Goal: Task Accomplishment & Management: Manage account settings

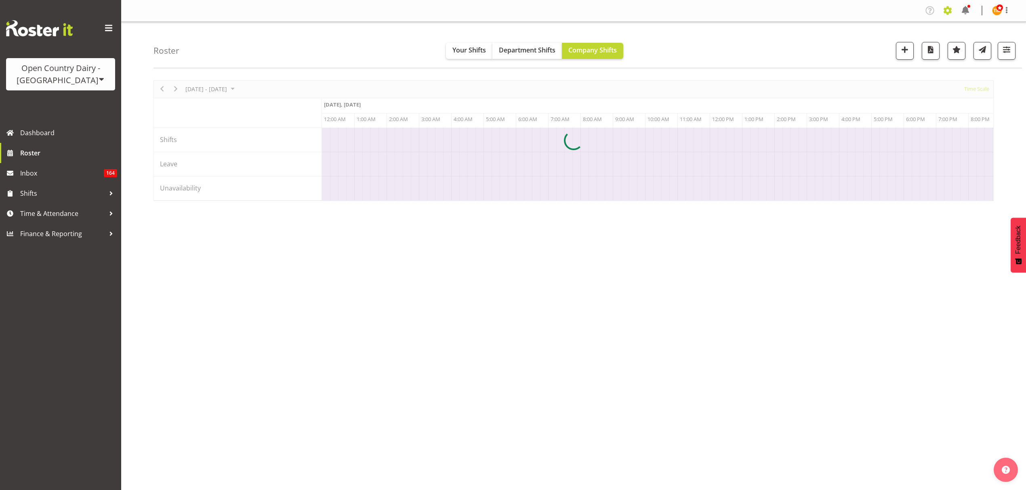
click at [946, 6] on span at bounding box center [947, 10] width 13 height 13
click at [946, 12] on span at bounding box center [947, 10] width 13 height 13
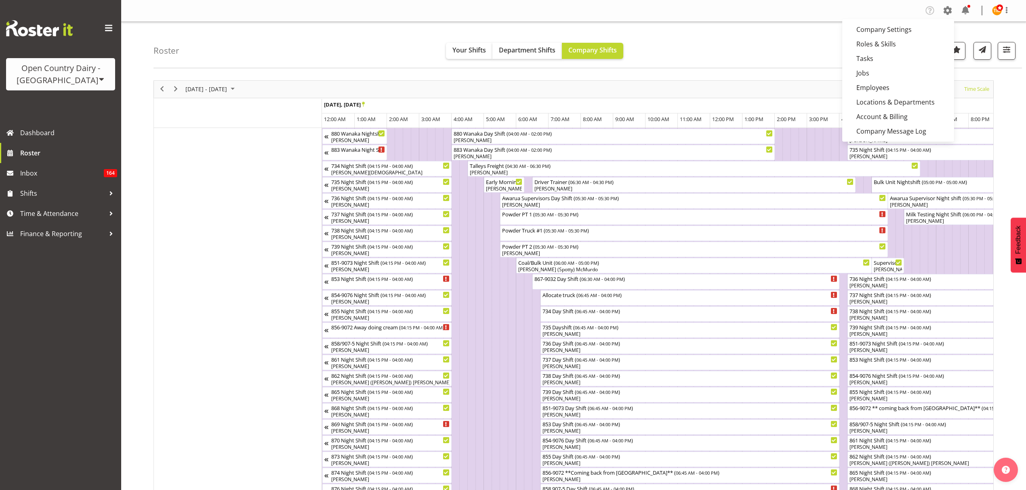
click at [945, 14] on span at bounding box center [947, 10] width 13 height 13
click at [875, 84] on link "Employees" at bounding box center [898, 87] width 112 height 15
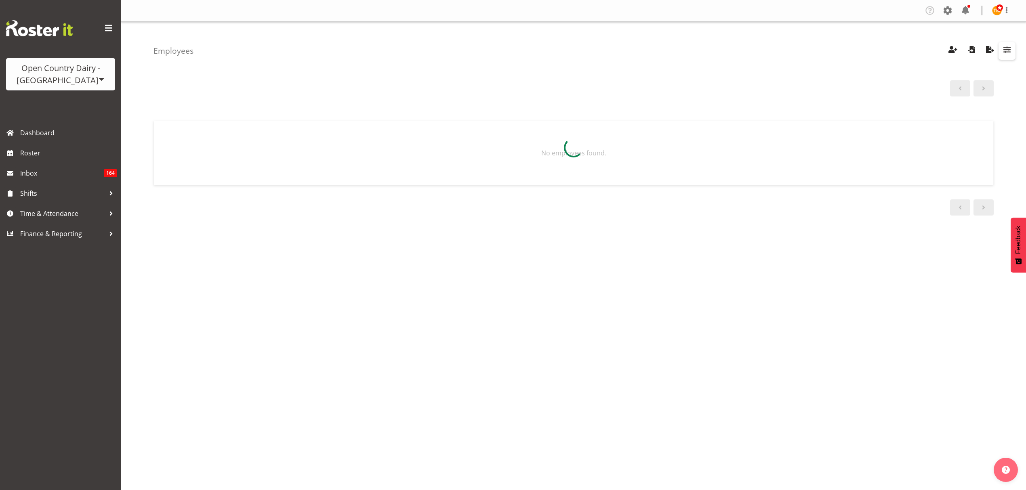
click at [1009, 52] on span "button" at bounding box center [1006, 49] width 10 height 10
click at [981, 107] on div at bounding box center [573, 148] width 840 height 84
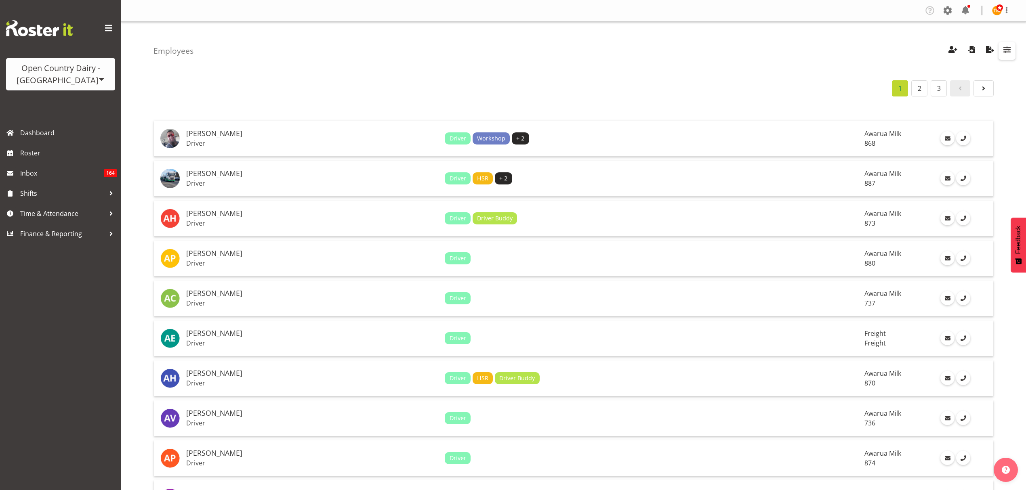
click at [1013, 47] on button "button" at bounding box center [1006, 51] width 17 height 18
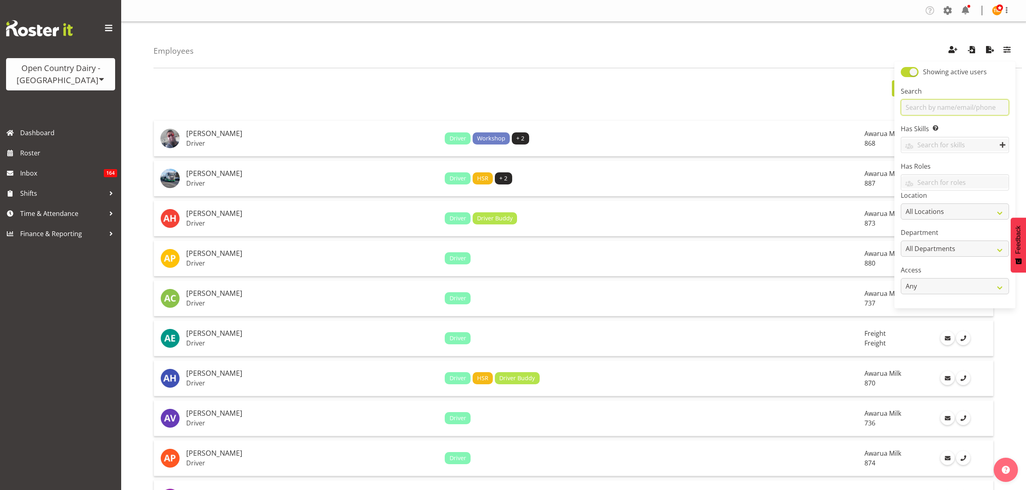
click at [1001, 107] on input "text" at bounding box center [954, 107] width 108 height 16
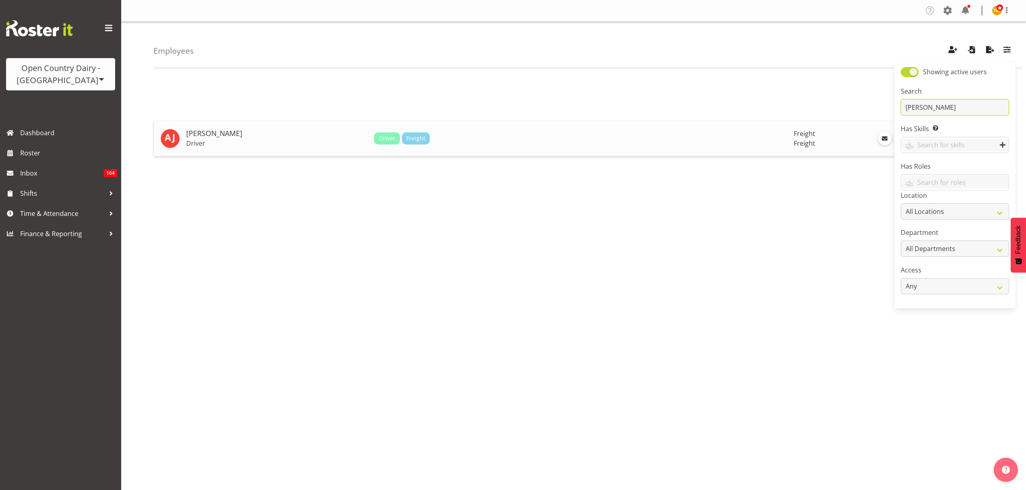
type input "[PERSON_NAME]"
click at [272, 130] on h5 "[PERSON_NAME]" at bounding box center [276, 134] width 181 height 8
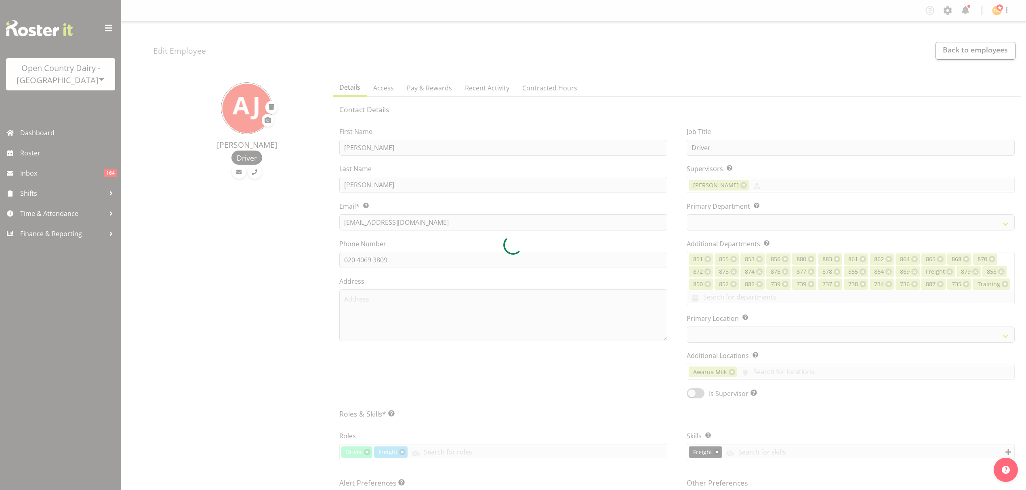
select select "TimelineWeek"
select select
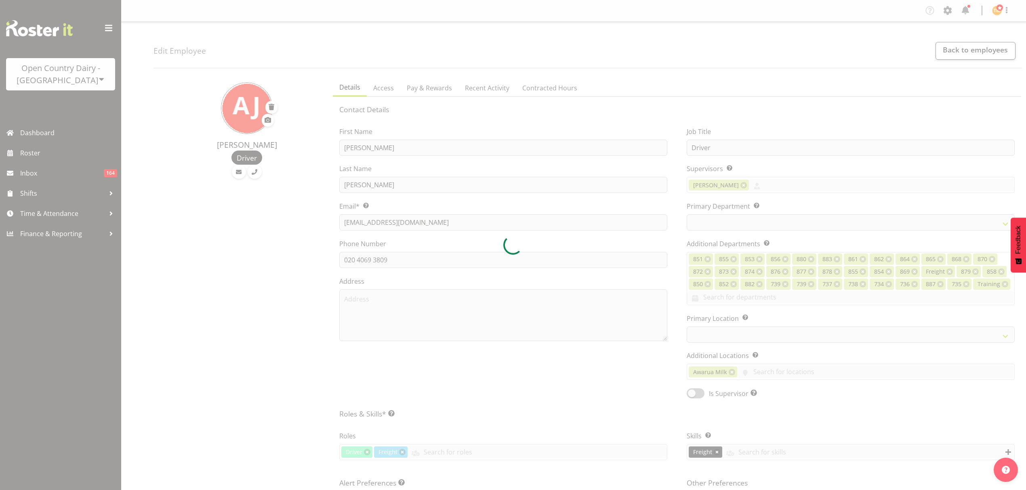
select select
select select "993"
select select
click at [548, 94] on div at bounding box center [513, 245] width 1026 height 490
click at [550, 88] on div at bounding box center [513, 245] width 1026 height 490
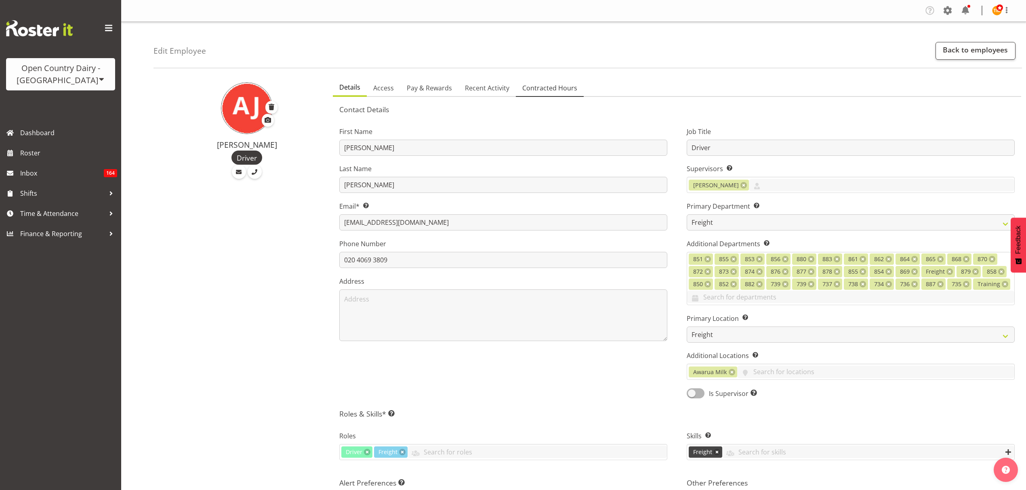
click at [550, 86] on span "Contracted Hours" at bounding box center [549, 88] width 55 height 10
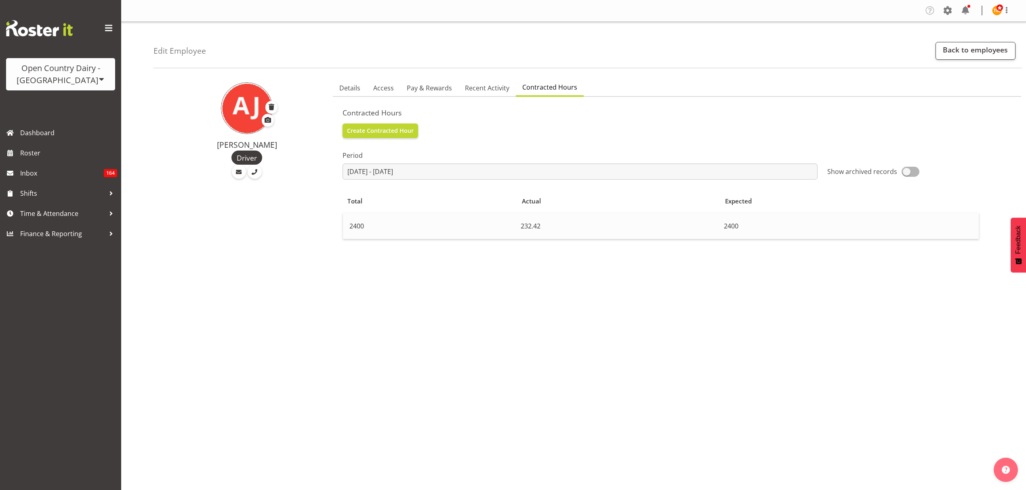
click at [752, 215] on td "2400" at bounding box center [849, 226] width 258 height 26
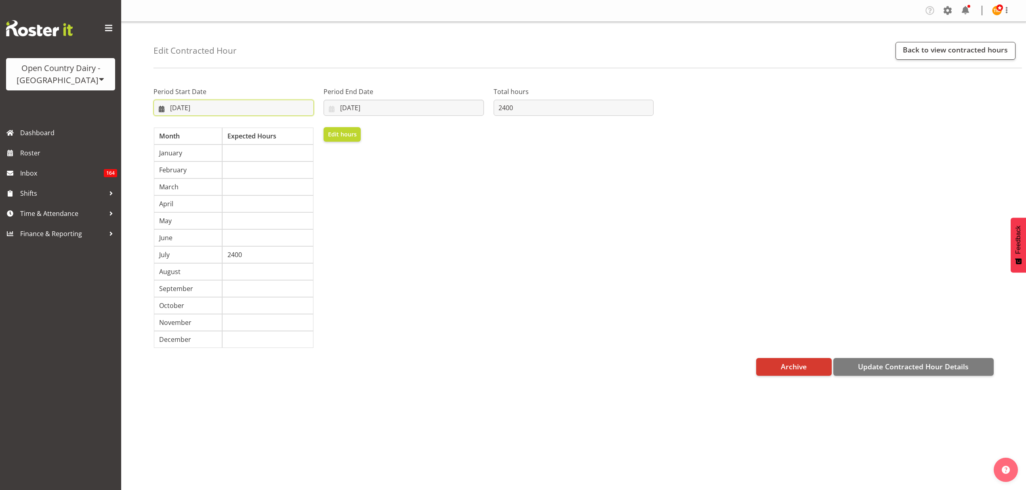
click at [244, 107] on input "21/07/2025" at bounding box center [233, 108] width 160 height 16
click at [411, 105] on input "20/07/2026" at bounding box center [403, 108] width 160 height 16
click at [545, 107] on input "2400" at bounding box center [573, 108] width 160 height 16
click at [504, 107] on input "2400" at bounding box center [573, 108] width 160 height 16
type input "2100"
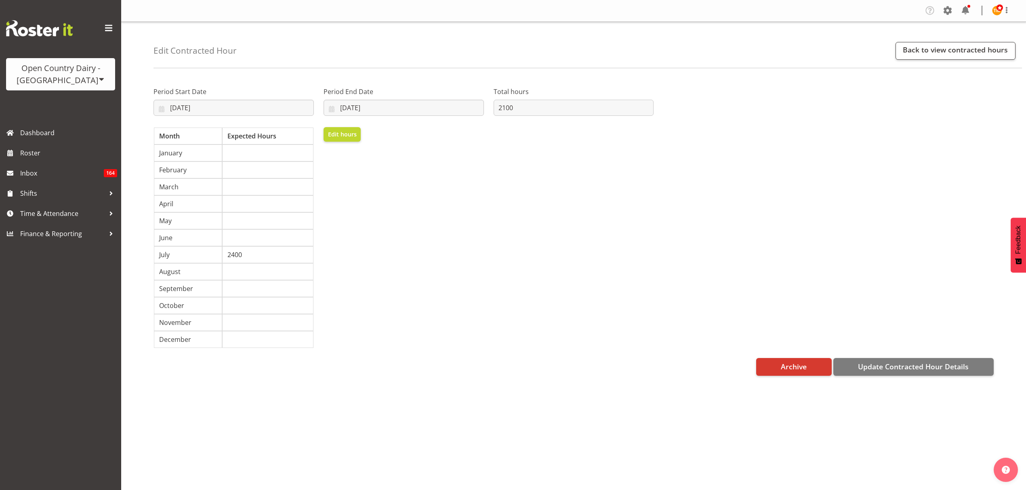
click at [574, 133] on div "Period Start Date 21/07/2025 January February March April May June July August …" at bounding box center [404, 215] width 510 height 278
click at [924, 367] on span "Update Contracted Hour Details" at bounding box center [913, 366] width 111 height 10
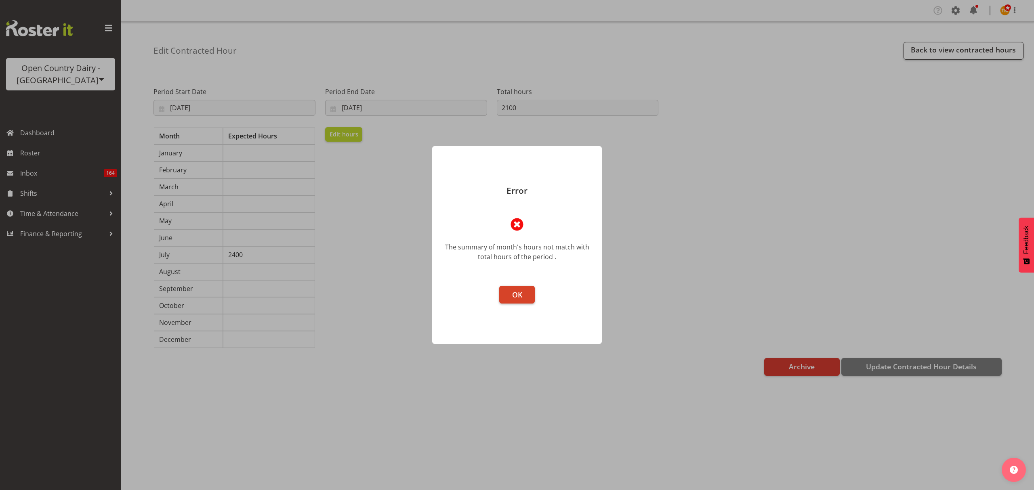
click at [509, 296] on button "OK" at bounding box center [517, 295] width 36 height 18
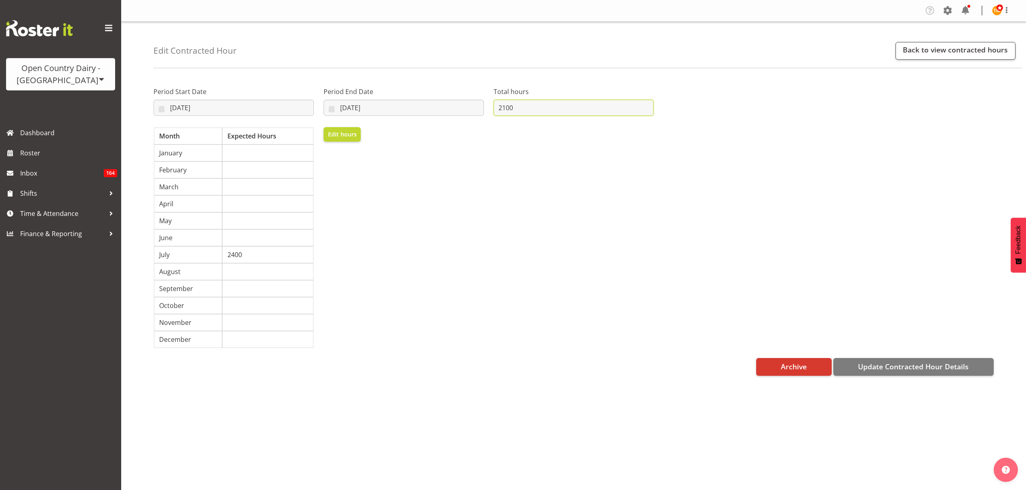
click at [506, 106] on input "2100" at bounding box center [573, 108] width 160 height 16
click at [590, 110] on input "2100" at bounding box center [573, 108] width 160 height 16
click at [852, 233] on div "Period Start Date 21/07/2025 January February March April May June July August …" at bounding box center [574, 215] width 850 height 278
click at [892, 370] on span "Update Contracted Hour Details" at bounding box center [913, 366] width 111 height 10
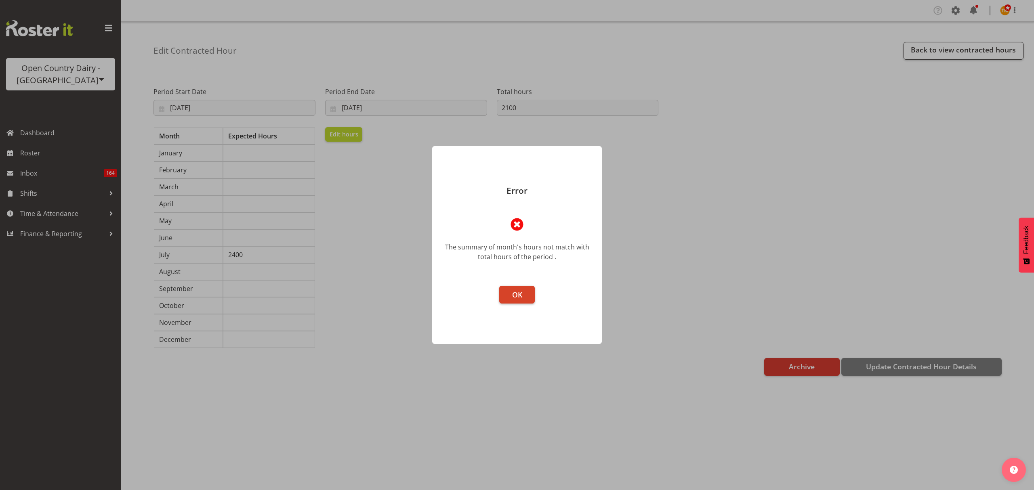
click at [515, 298] on span "OK" at bounding box center [517, 295] width 10 height 10
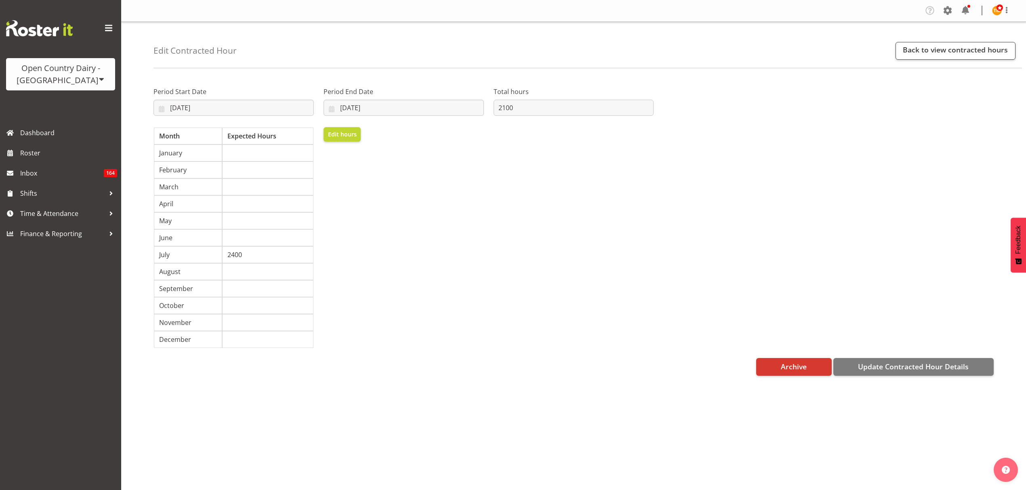
click at [262, 242] on td at bounding box center [267, 237] width 91 height 17
click at [268, 251] on td "2400" at bounding box center [267, 254] width 91 height 17
click at [340, 138] on span "Edit hours" at bounding box center [342, 134] width 29 height 9
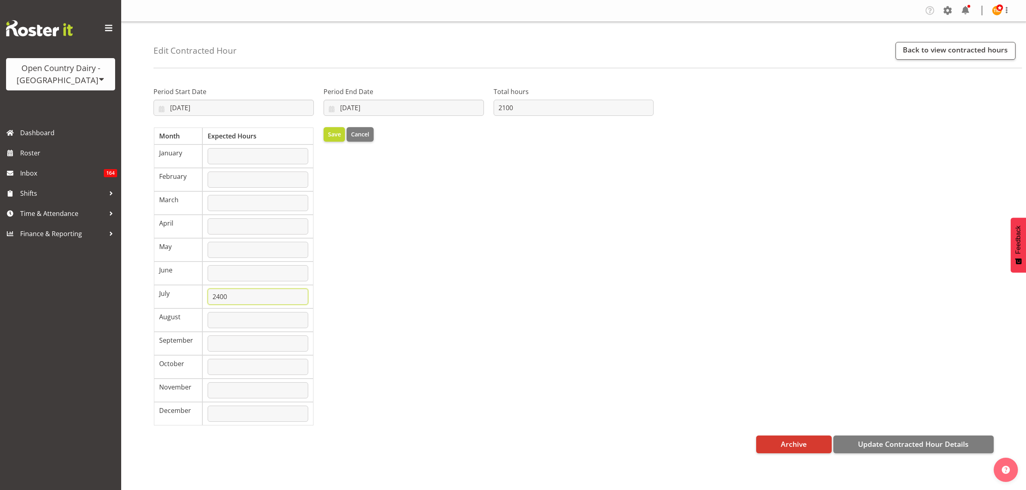
click at [226, 296] on input "2400" at bounding box center [258, 297] width 101 height 16
click at [221, 296] on input "2400" at bounding box center [258, 297] width 101 height 16
type input "2100"
click at [435, 306] on div "Save Cancel" at bounding box center [404, 276] width 170 height 309
click at [903, 442] on button "Update Contracted Hour Details" at bounding box center [913, 445] width 160 height 18
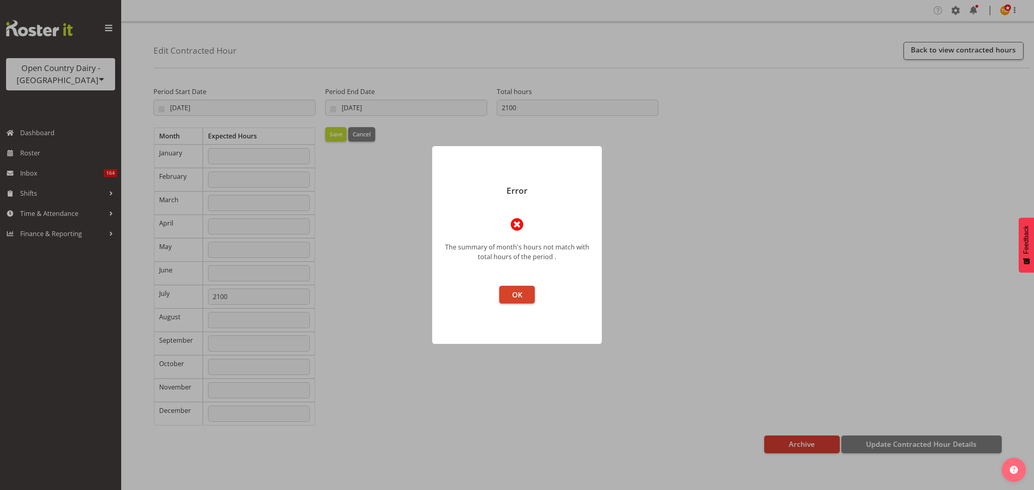
click at [532, 296] on button "OK" at bounding box center [517, 295] width 36 height 18
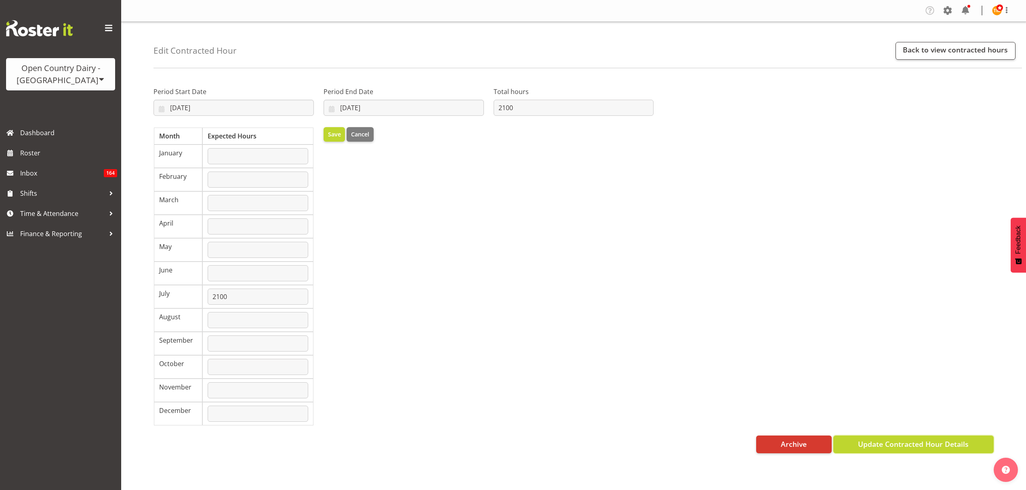
click at [881, 448] on span "Update Contracted Hour Details" at bounding box center [913, 444] width 111 height 10
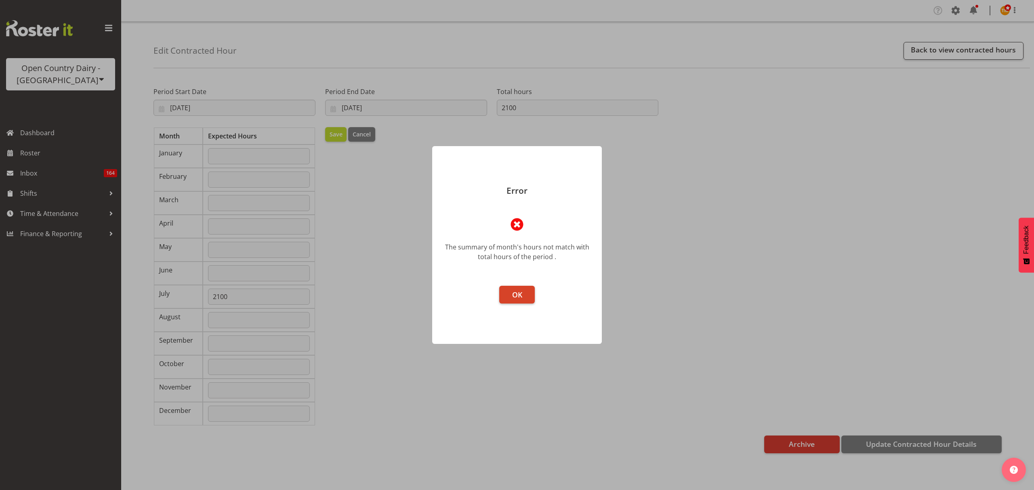
click at [516, 292] on span "OK" at bounding box center [517, 295] width 10 height 10
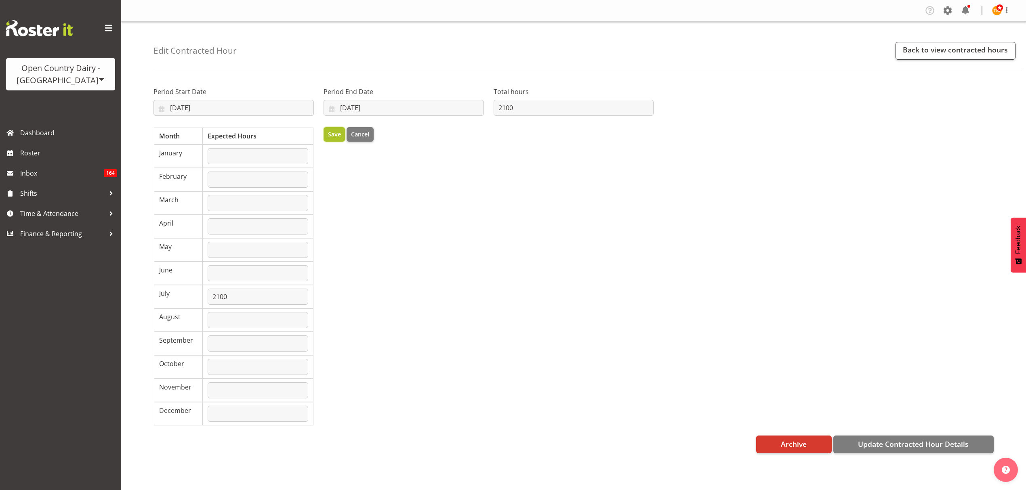
click at [329, 133] on span "Save" at bounding box center [334, 134] width 13 height 9
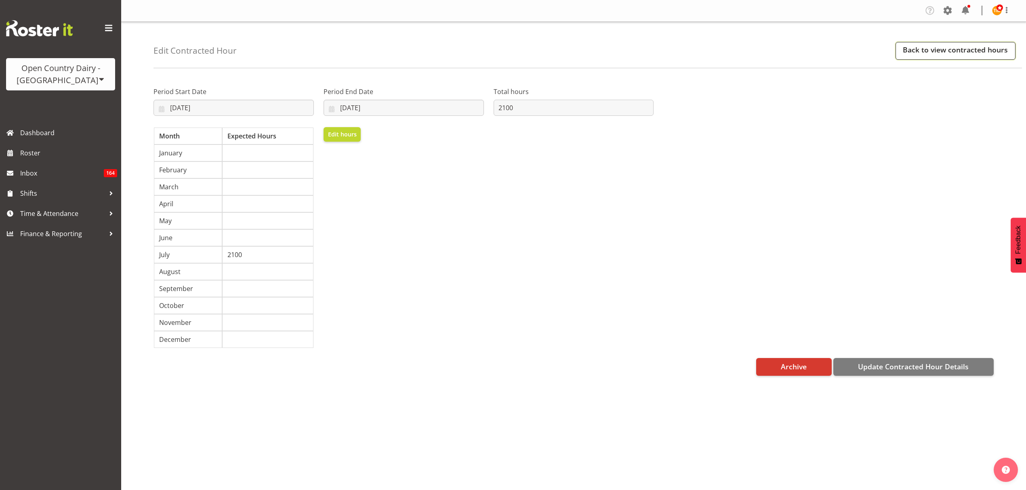
click at [932, 51] on link "Back to view contracted hours" at bounding box center [955, 51] width 120 height 18
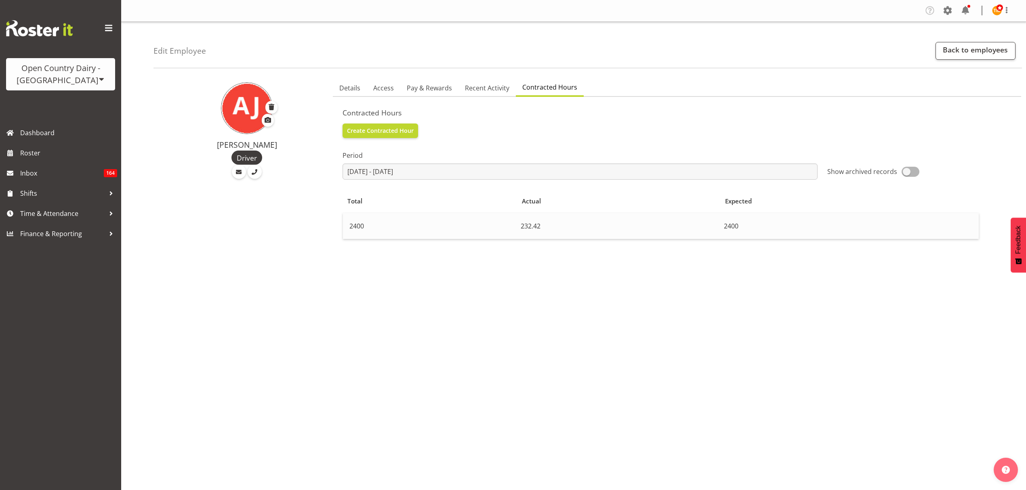
click at [548, 228] on td "232.42" at bounding box center [618, 226] width 203 height 26
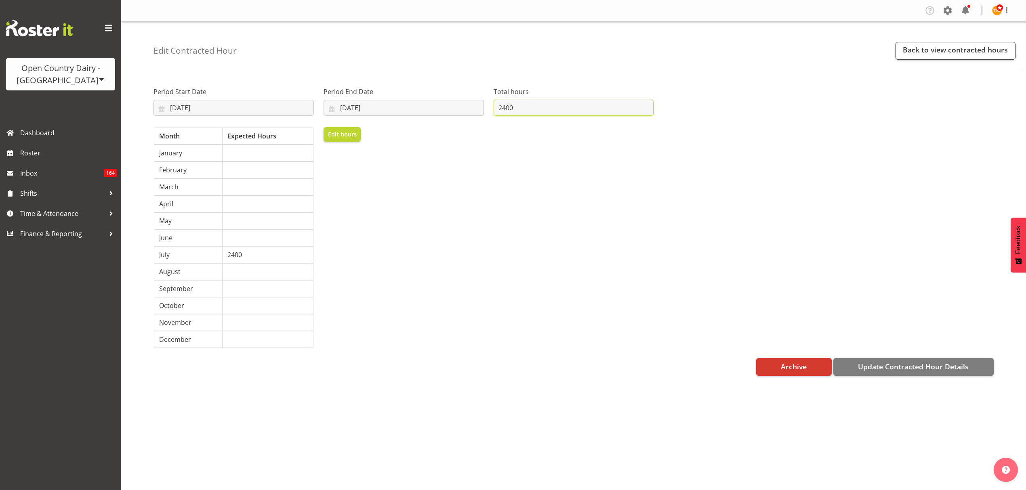
click at [506, 109] on input "2400" at bounding box center [573, 108] width 160 height 16
type input "2100"
click at [941, 372] on span "Update Contracted Hour Details" at bounding box center [913, 366] width 111 height 10
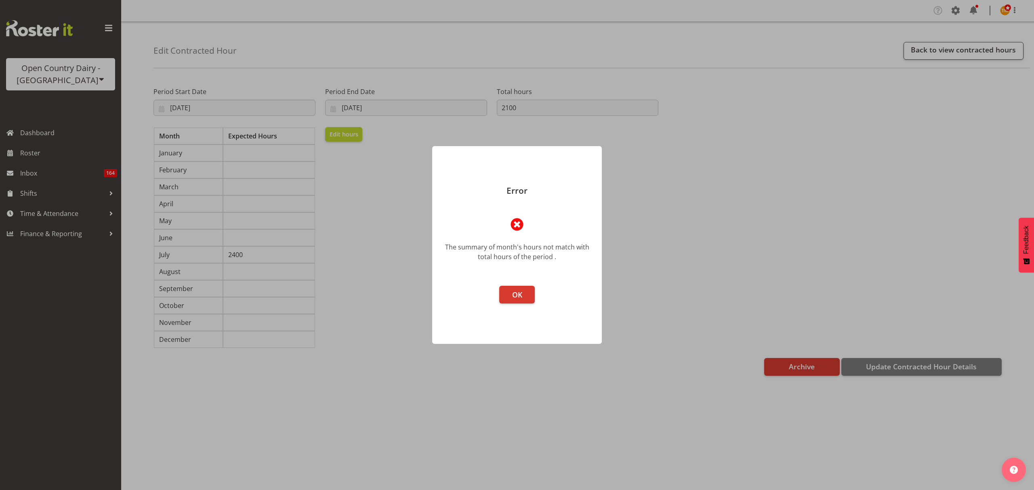
click at [489, 312] on footer "OK" at bounding box center [517, 311] width 170 height 66
click at [504, 303] on button "OK" at bounding box center [517, 295] width 36 height 18
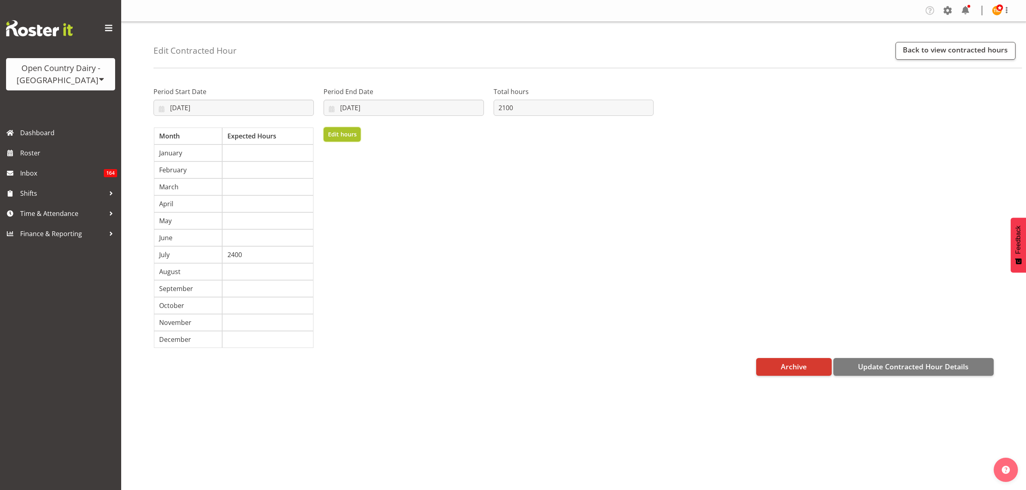
click at [338, 136] on span "Edit hours" at bounding box center [342, 134] width 29 height 9
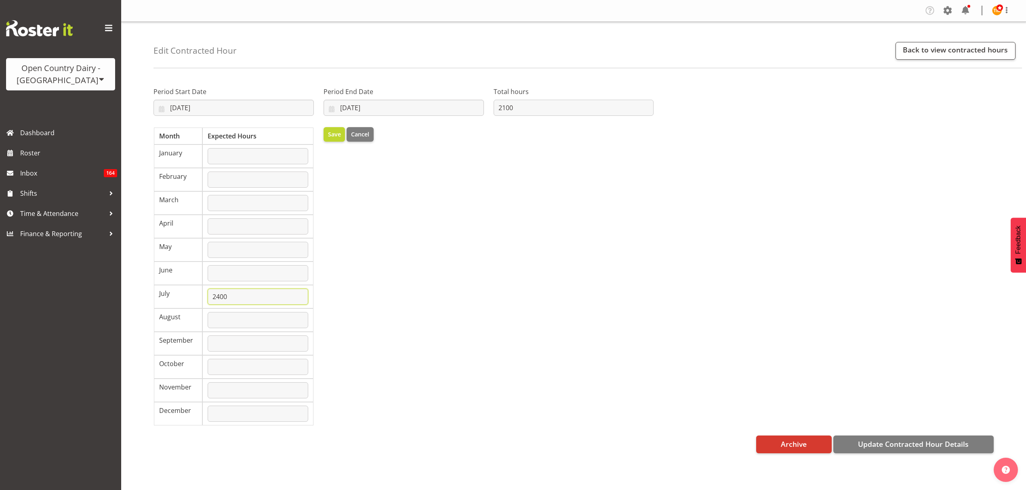
click at [221, 296] on input "2400" at bounding box center [258, 297] width 101 height 16
type input "2100"
drag, startPoint x: 414, startPoint y: 287, endPoint x: 495, endPoint y: 309, distance: 83.7
click at [415, 287] on div "Save Cancel" at bounding box center [404, 276] width 170 height 309
click at [335, 136] on span "Save" at bounding box center [334, 134] width 13 height 9
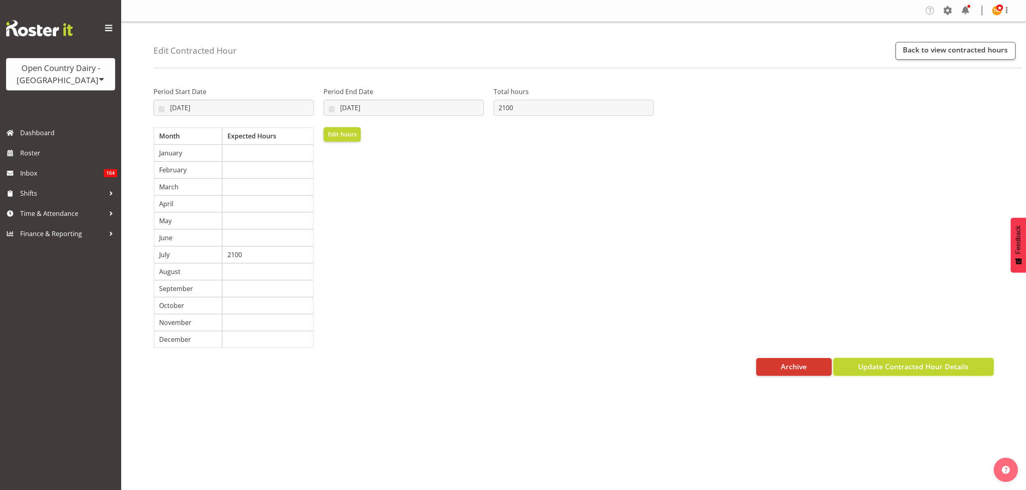
click at [877, 364] on button "Update Contracted Hour Details" at bounding box center [913, 367] width 160 height 18
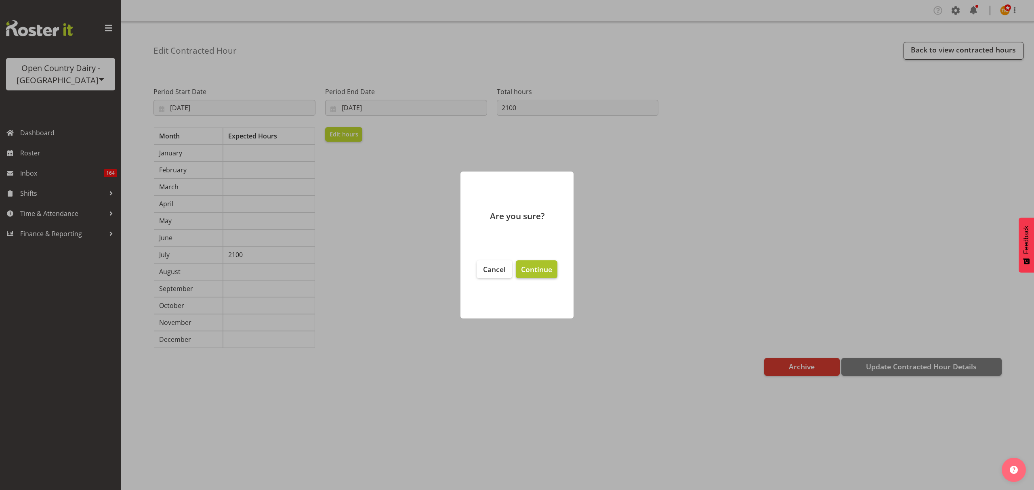
click at [538, 262] on button "Continue" at bounding box center [537, 269] width 42 height 18
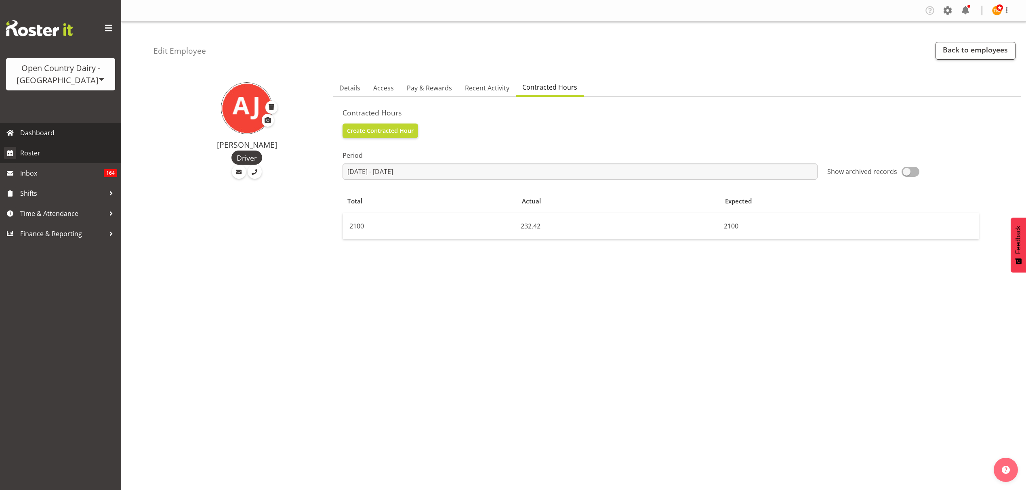
click at [16, 150] on link "Roster" at bounding box center [60, 153] width 121 height 20
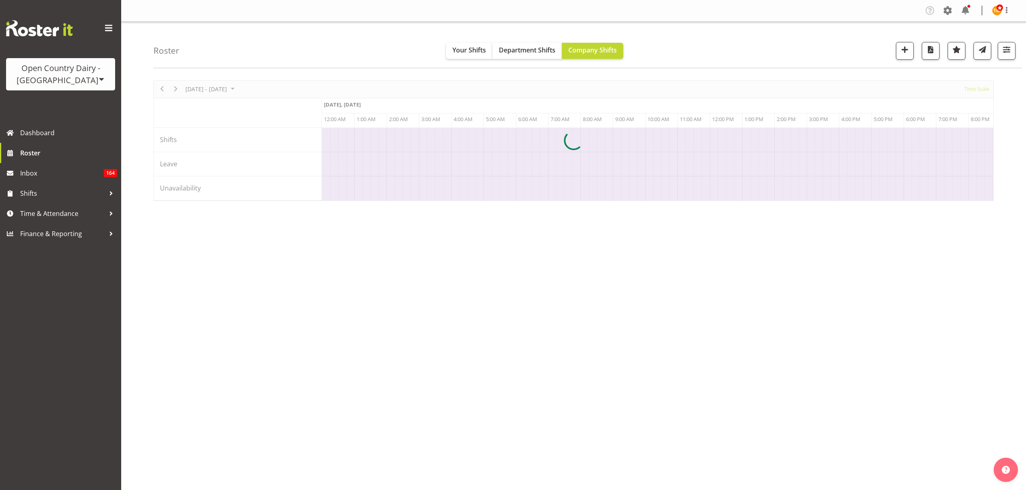
scroll to position [0, 775]
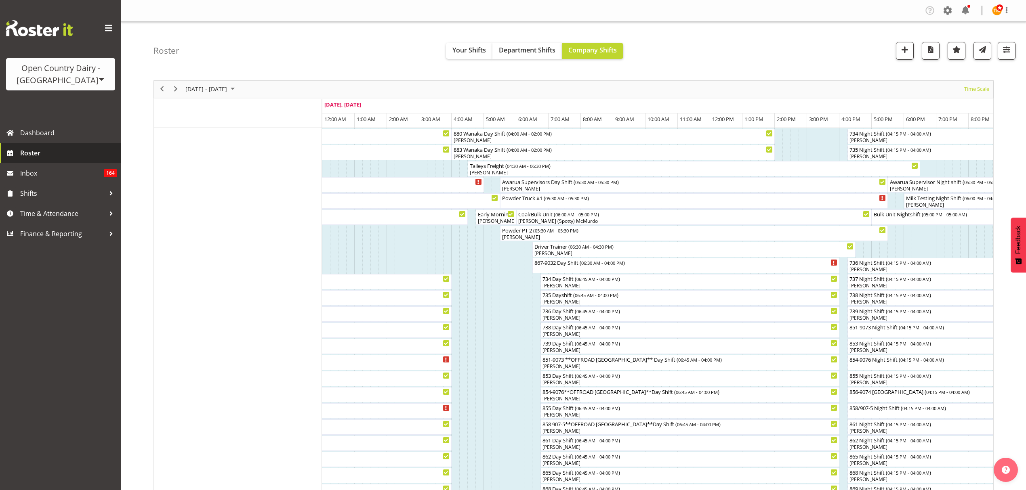
click at [31, 151] on span "Roster" at bounding box center [68, 153] width 97 height 12
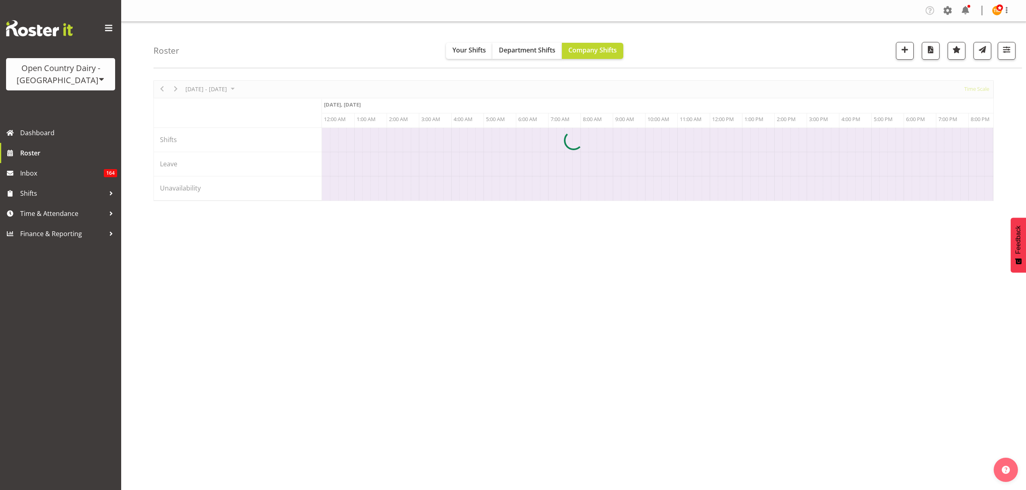
scroll to position [0, 775]
